Goal: Task Accomplishment & Management: Use online tool/utility

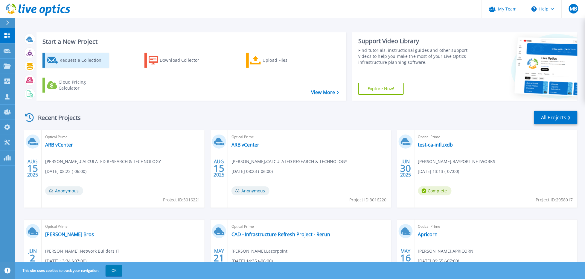
click at [86, 61] on div "Request a Collection" at bounding box center [84, 60] width 48 height 12
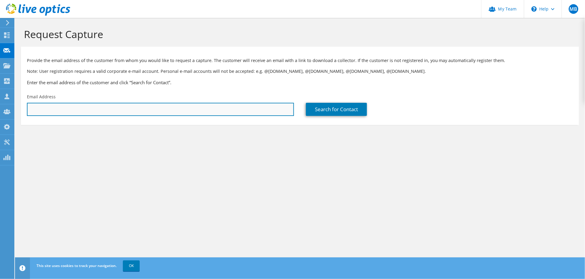
click at [87, 108] on input "text" at bounding box center [160, 109] width 267 height 13
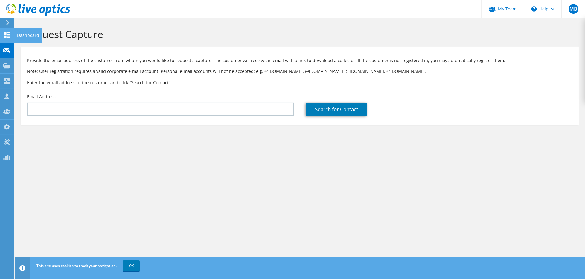
click at [6, 37] on use at bounding box center [7, 35] width 6 height 6
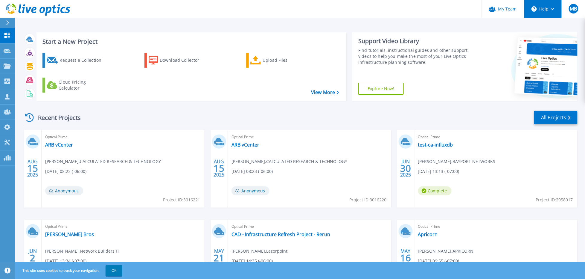
click at [553, 7] on button "Help" at bounding box center [543, 9] width 37 height 18
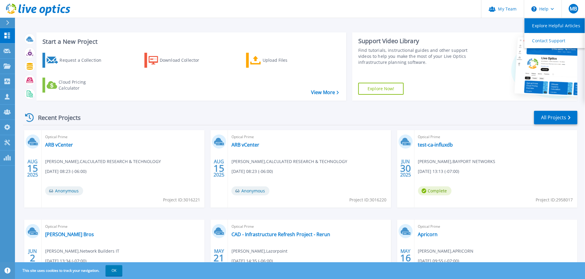
click at [542, 24] on link "Explore Helpful Articles" at bounding box center [558, 25] width 67 height 15
click at [542, 25] on link "Explore Helpful Articles" at bounding box center [558, 25] width 67 height 15
